Goal: Task Accomplishment & Management: Use online tool/utility

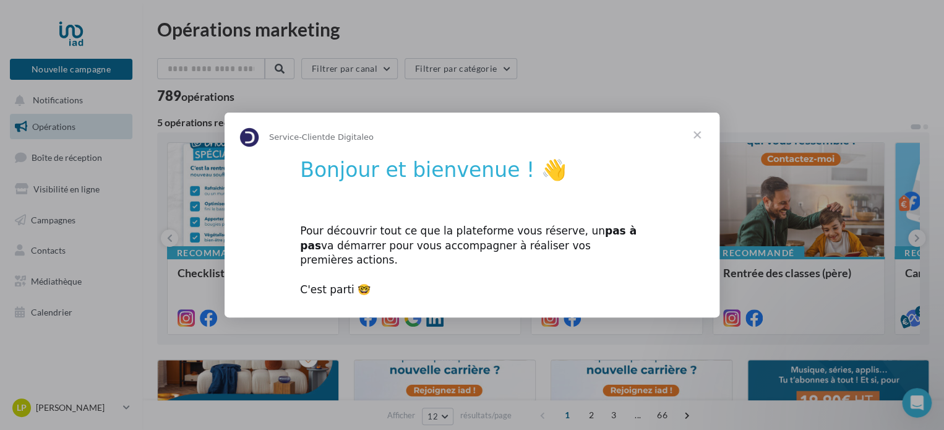
click at [700, 145] on span "Fermer" at bounding box center [697, 135] width 45 height 45
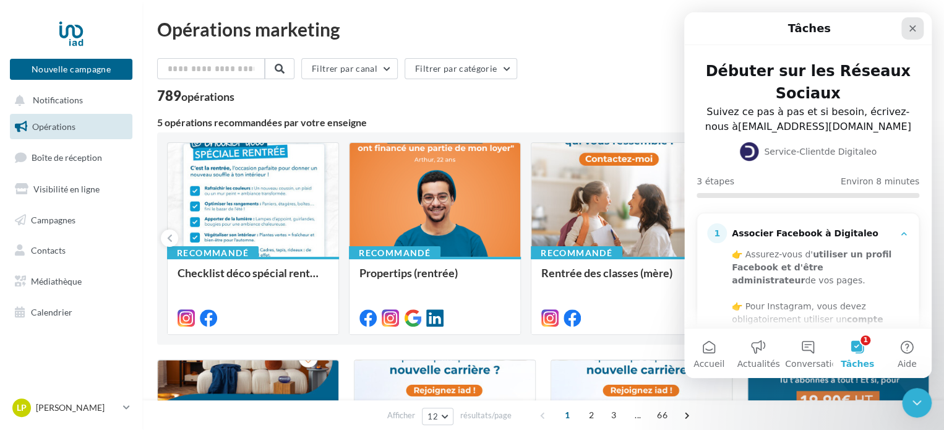
click at [912, 30] on icon "Fermer" at bounding box center [913, 29] width 10 height 10
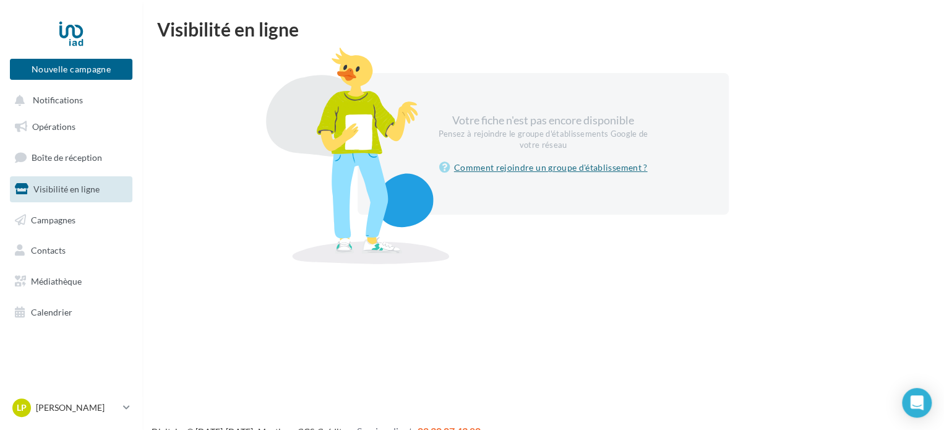
click at [540, 165] on link "Comment rejoindre un groupe d'établissement ?" at bounding box center [543, 167] width 209 height 15
click at [67, 215] on span "Campagnes" at bounding box center [53, 219] width 45 height 11
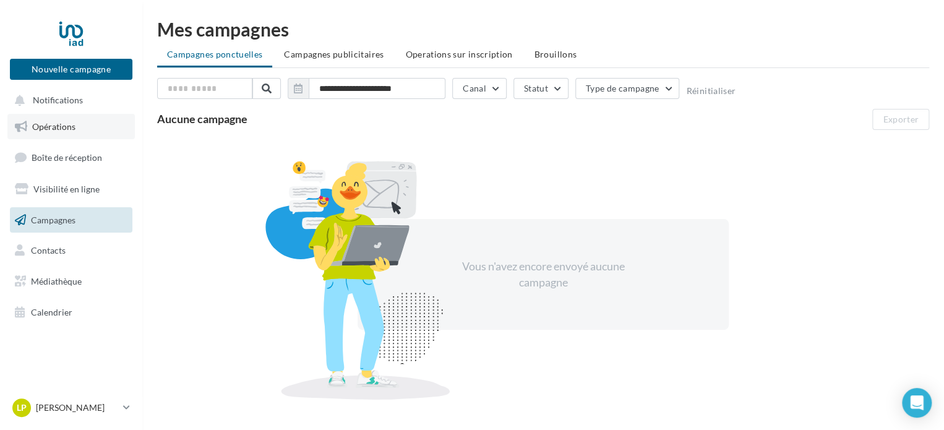
click at [58, 121] on span "Opérations" at bounding box center [53, 126] width 43 height 11
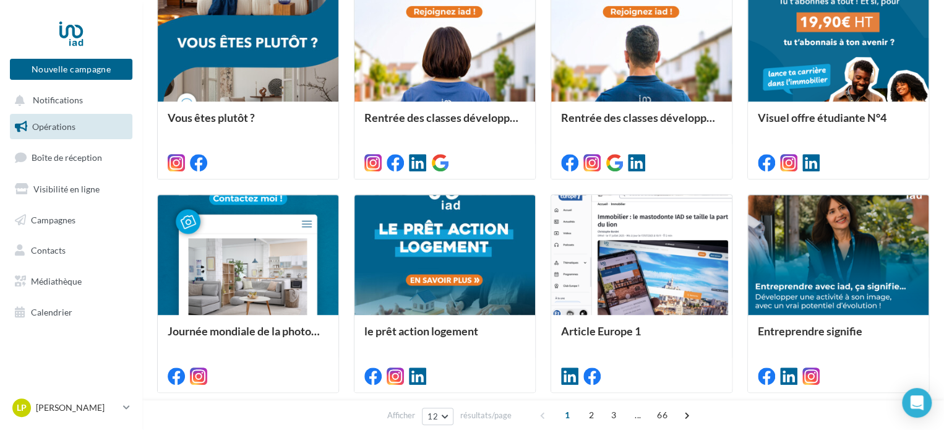
scroll to position [380, 0]
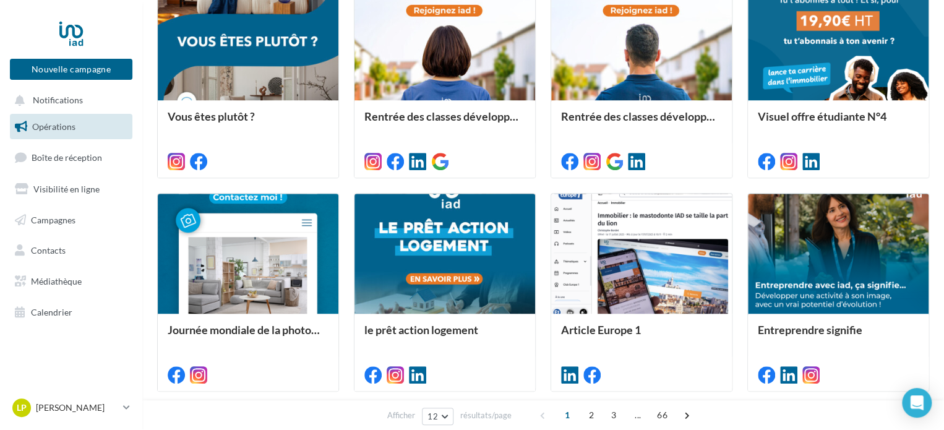
click at [149, 216] on div "Opérations marketing Filtrer par canal Filtrer par catégorie 789 opérations 5 o…" at bounding box center [543, 147] width 802 height 1015
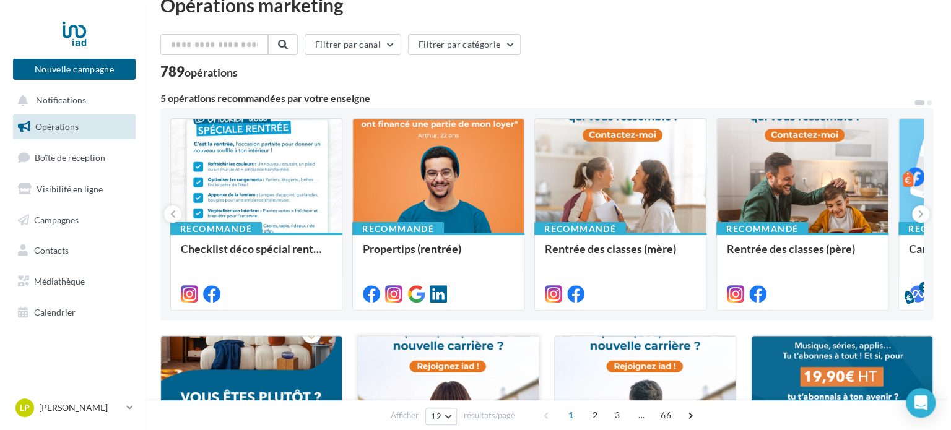
scroll to position [0, 0]
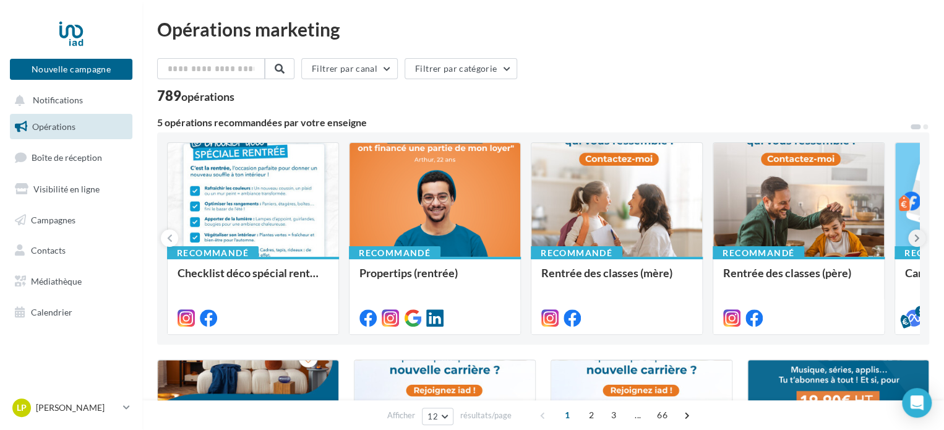
click at [916, 242] on icon at bounding box center [918, 238] width 6 height 12
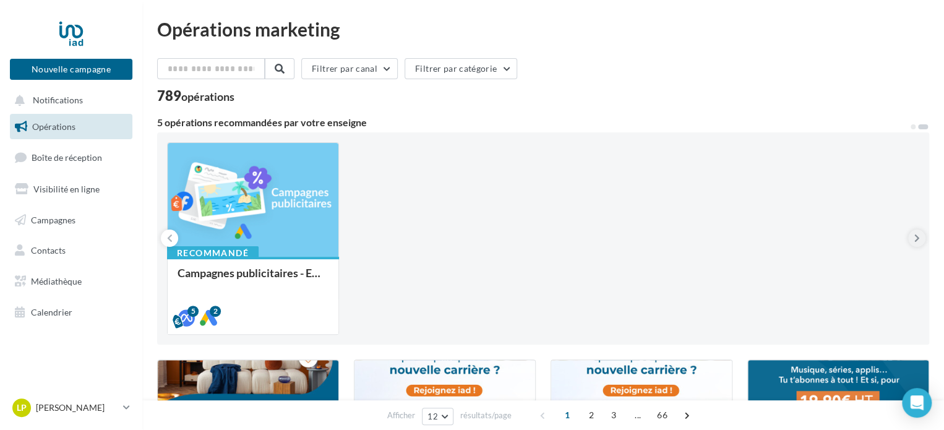
click at [916, 242] on icon at bounding box center [918, 238] width 6 height 12
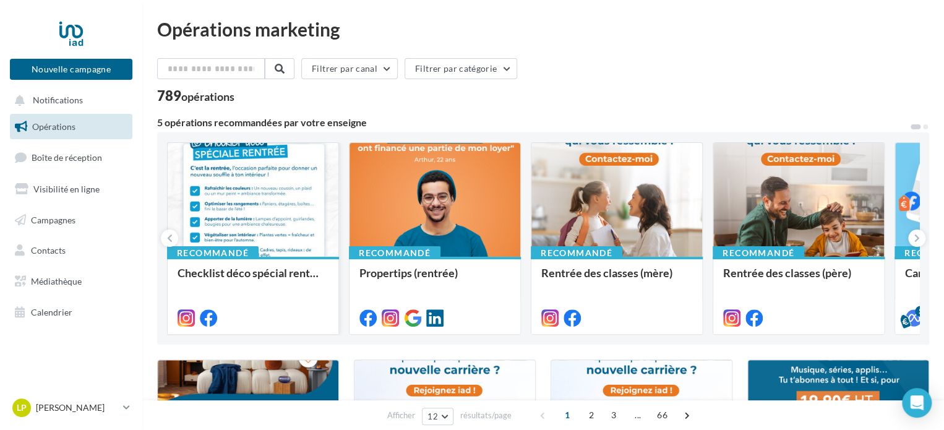
click at [251, 209] on div at bounding box center [253, 200] width 171 height 115
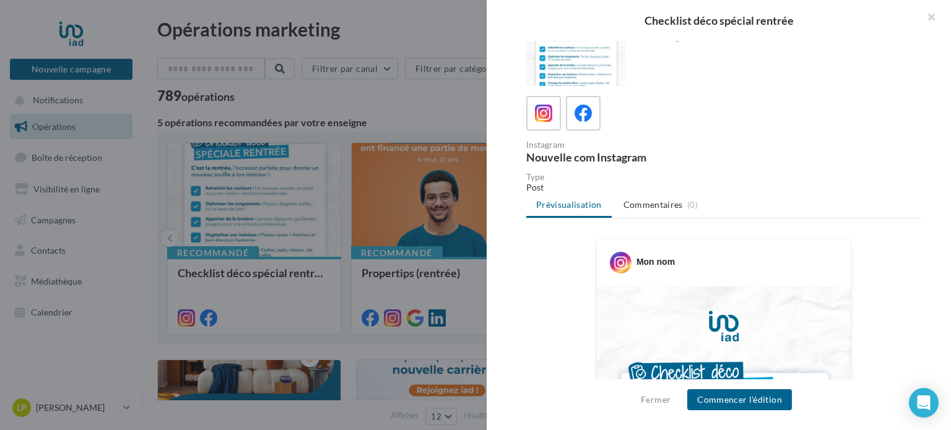
scroll to position [16, 0]
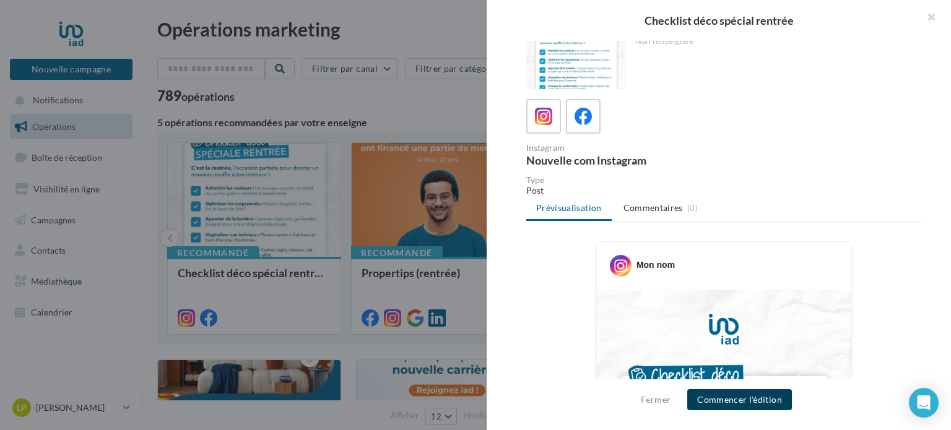
click at [717, 395] on button "Commencer l'édition" at bounding box center [739, 399] width 105 height 21
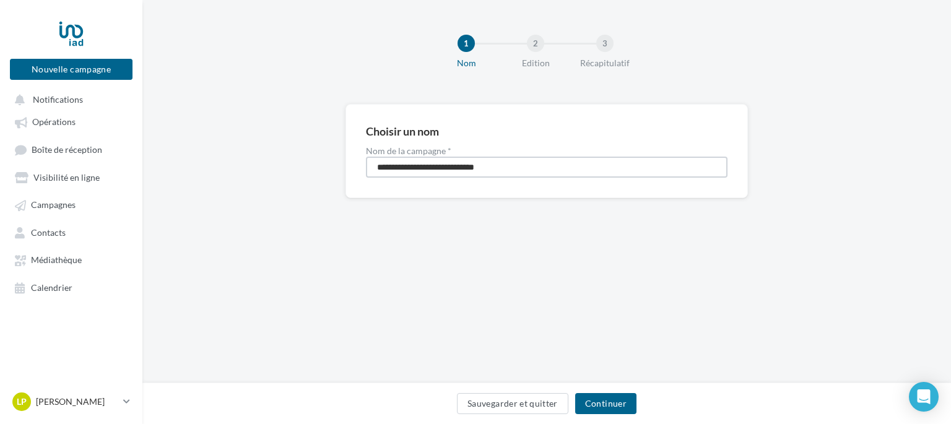
click at [457, 166] on input "**********" at bounding box center [546, 167] width 361 height 21
click at [600, 398] on button "Continuer" at bounding box center [605, 403] width 61 height 21
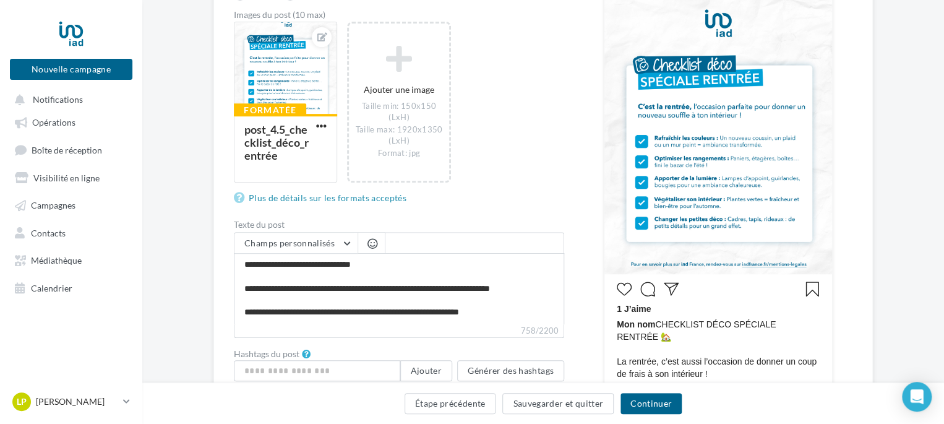
scroll to position [240, 0]
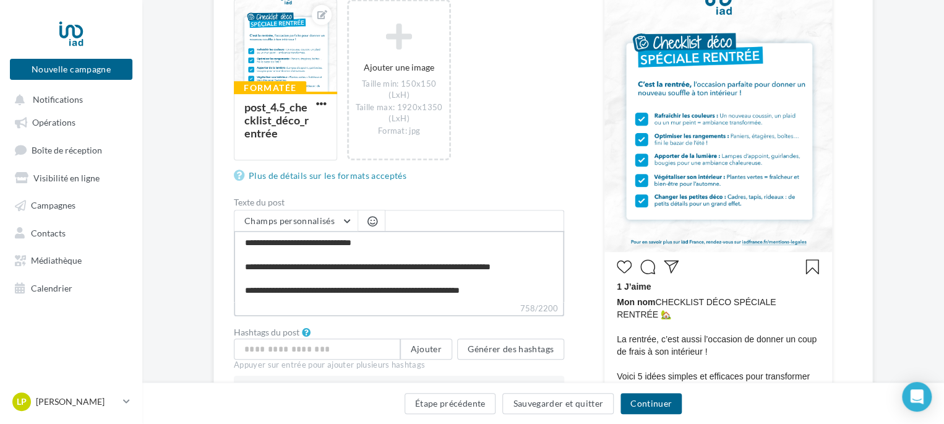
click at [456, 257] on textarea "**********" at bounding box center [399, 266] width 330 height 71
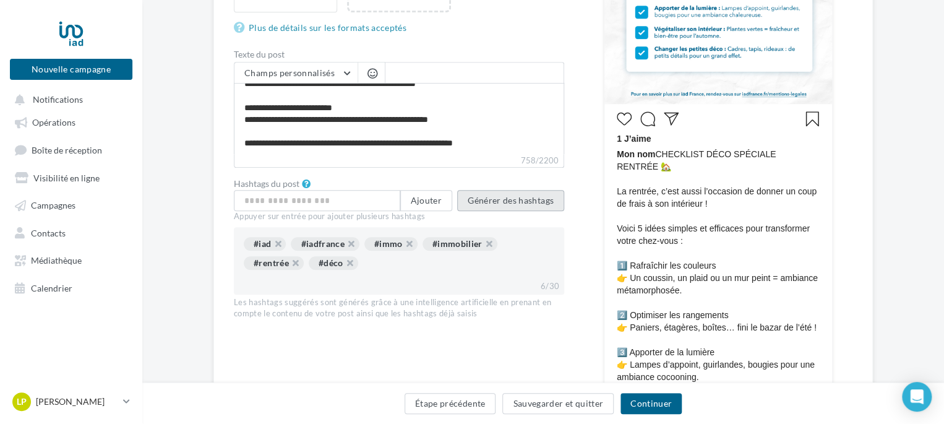
scroll to position [201, 0]
click at [477, 203] on button "Générer des hashtags" at bounding box center [510, 200] width 107 height 21
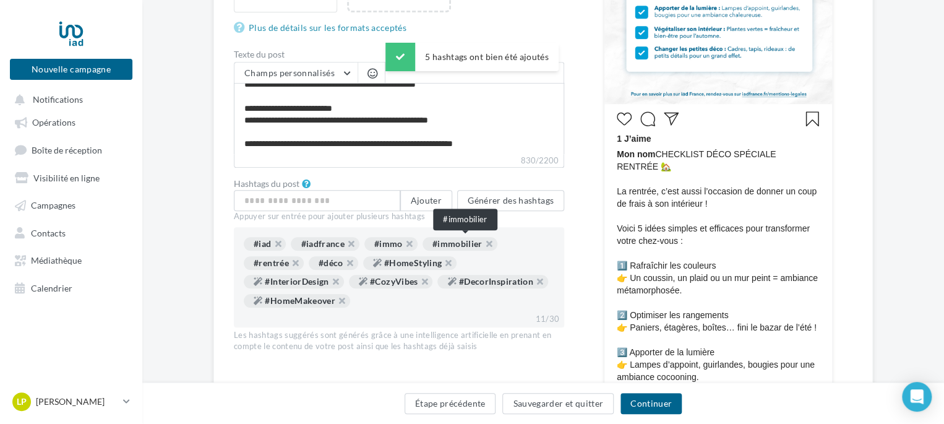
click at [459, 244] on div "#immobilier" at bounding box center [460, 244] width 75 height 14
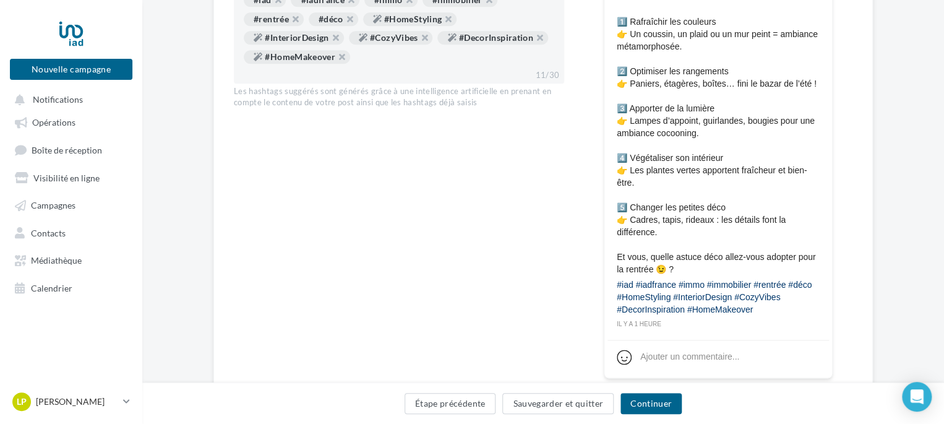
scroll to position [633, 0]
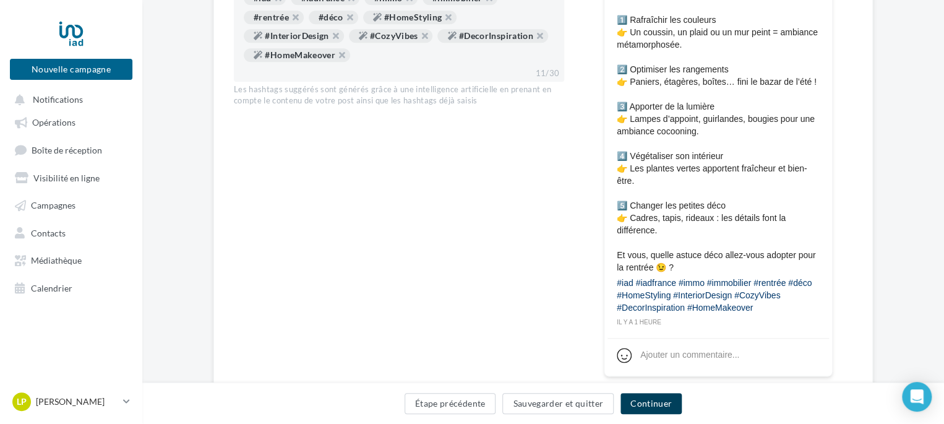
click at [650, 406] on button "Continuer" at bounding box center [651, 403] width 61 height 21
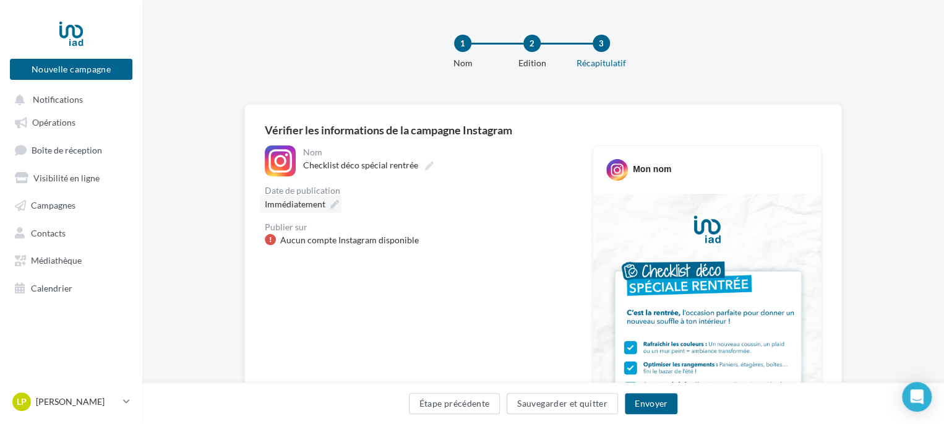
click at [333, 204] on icon at bounding box center [334, 204] width 9 height 9
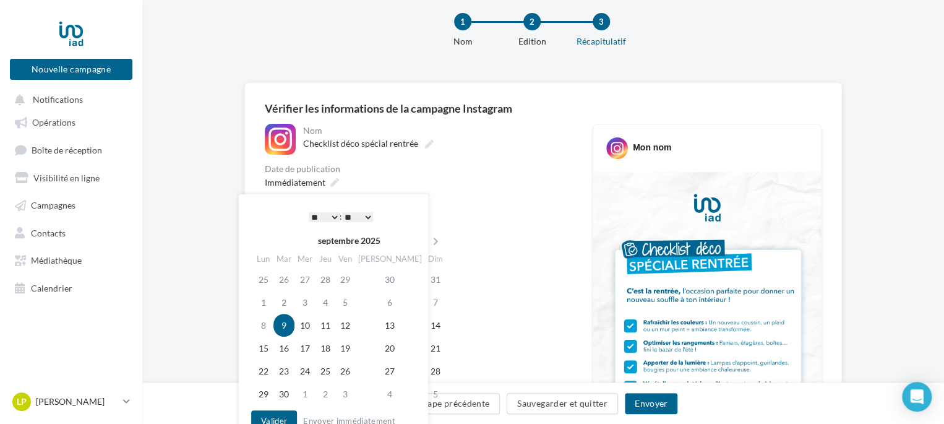
scroll to position [22, 0]
click at [333, 215] on select "* * * * * * * * * * ** ** ** ** ** ** ** ** ** ** ** ** ** **" at bounding box center [324, 217] width 31 height 10
click at [285, 414] on button "Valider" at bounding box center [274, 420] width 46 height 21
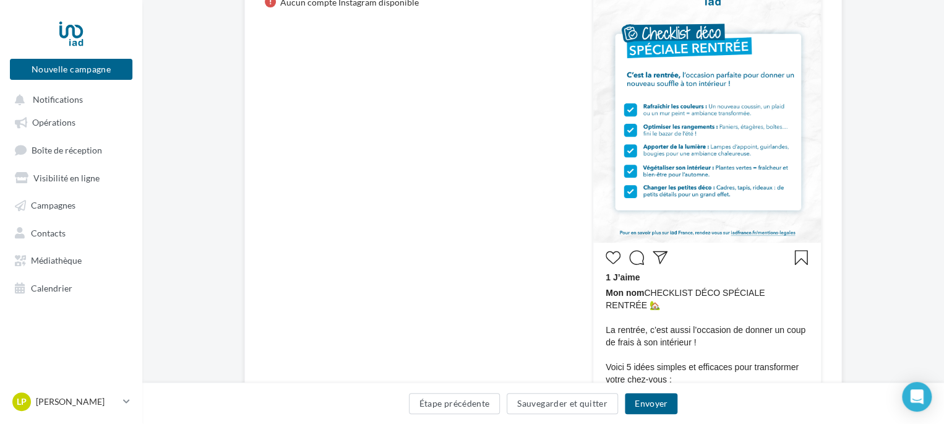
scroll to position [0, 0]
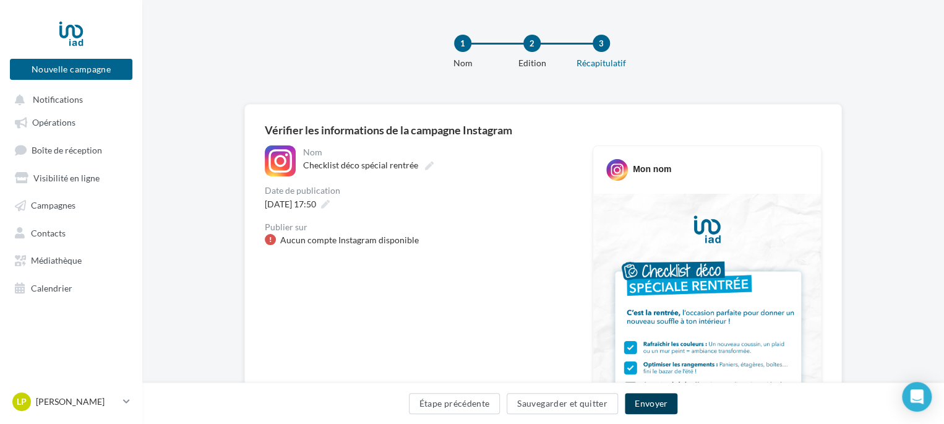
click at [640, 404] on button "Envoyer" at bounding box center [651, 403] width 53 height 21
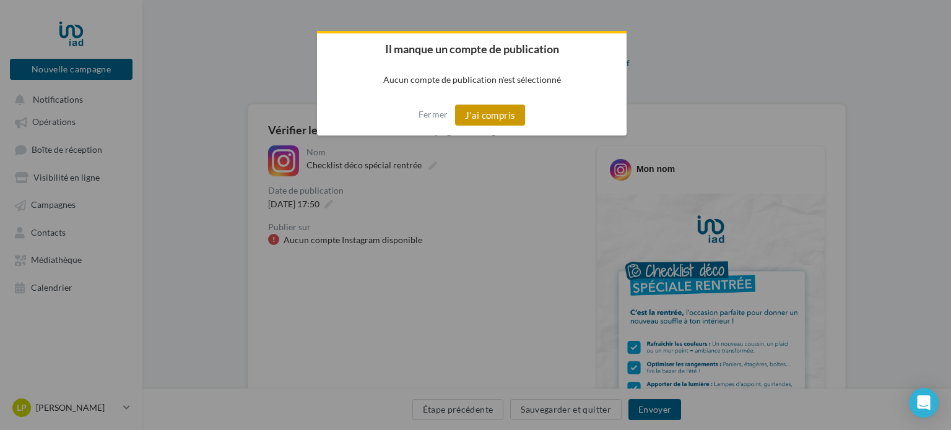
click at [501, 114] on button "J'ai compris" at bounding box center [490, 115] width 71 height 21
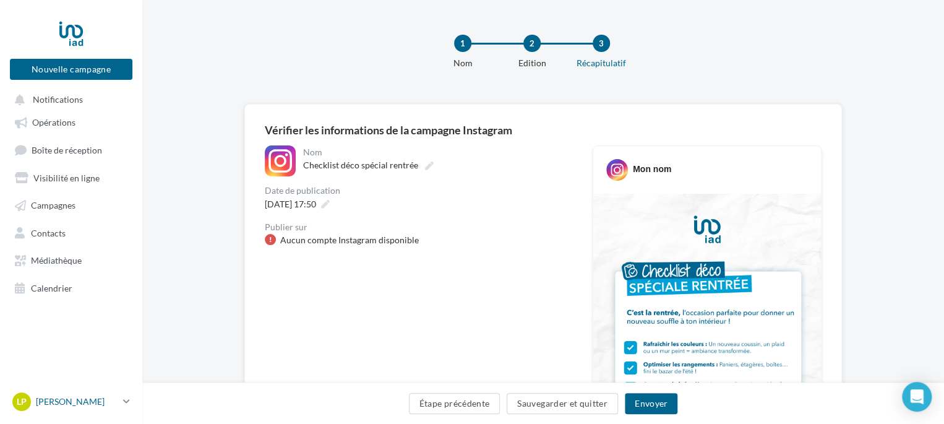
click at [97, 408] on p "[PERSON_NAME]" at bounding box center [77, 401] width 82 height 12
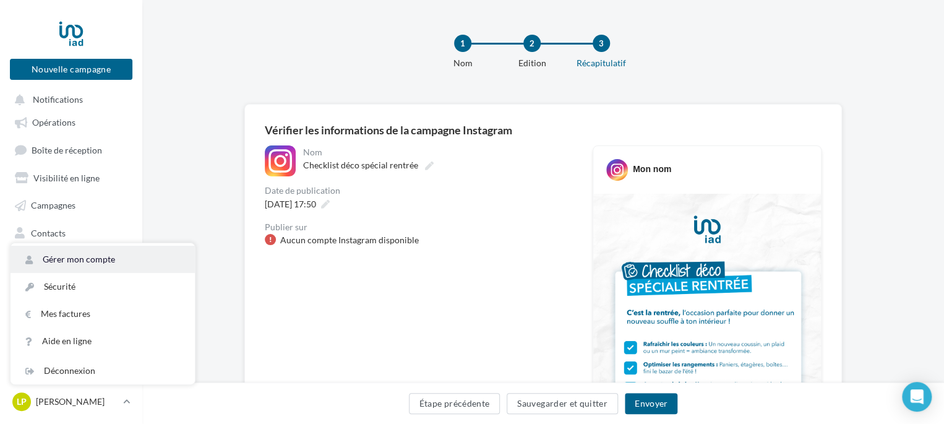
click at [92, 273] on link "Gérer mon compte" at bounding box center [103, 259] width 184 height 27
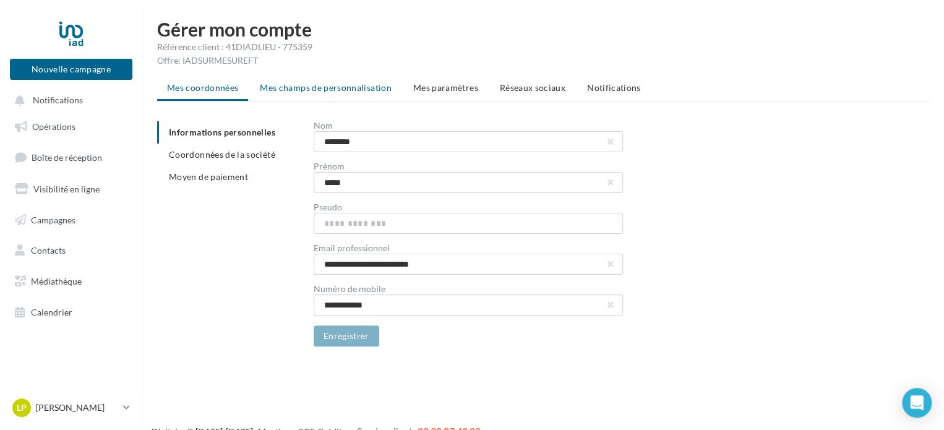
click at [329, 92] on span "Mes champs de personnalisation" at bounding box center [326, 87] width 132 height 11
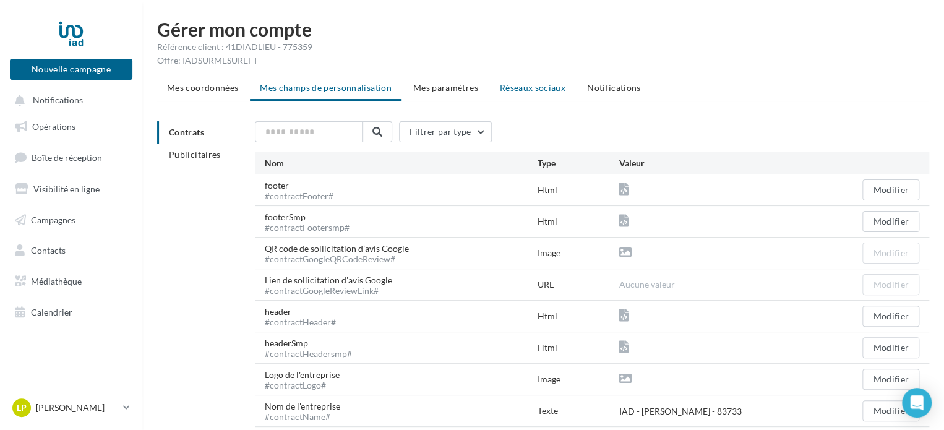
click at [525, 85] on span "Réseaux sociaux" at bounding box center [533, 87] width 66 height 11
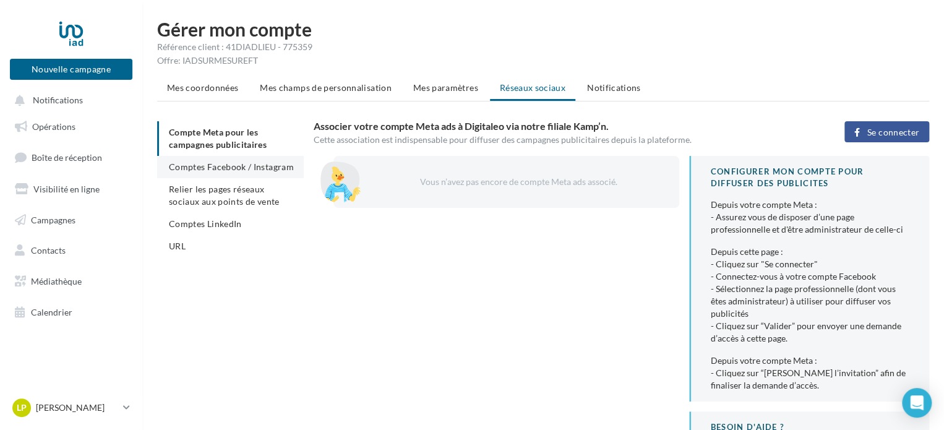
click at [235, 171] on span "Comptes Facebook / Instagram" at bounding box center [231, 167] width 125 height 11
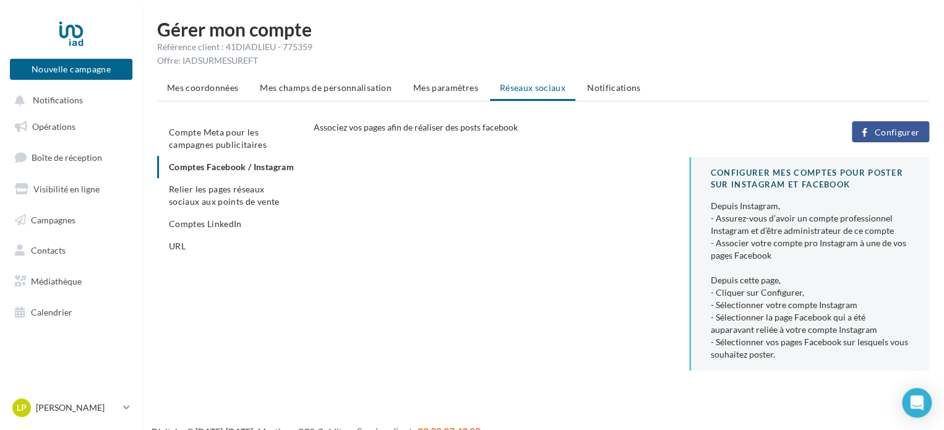
click at [897, 133] on span "Configurer" at bounding box center [896, 132] width 45 height 10
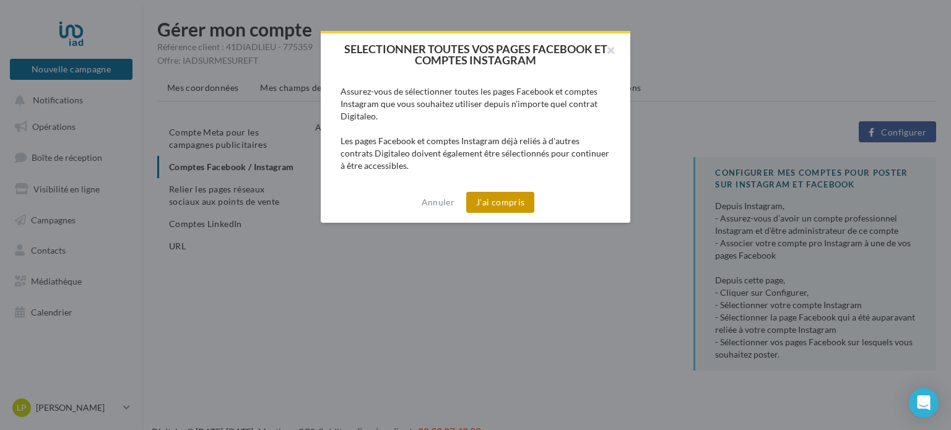
click at [505, 205] on button "J'ai compris" at bounding box center [500, 202] width 68 height 21
